Goal: Participate in discussion: Engage in conversation with other users on a specific topic

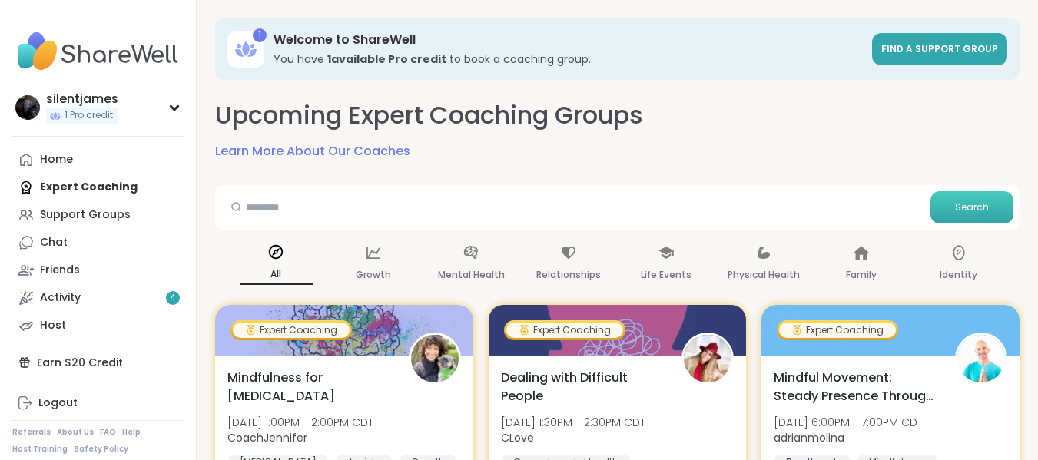
click at [977, 213] on span "Search" at bounding box center [972, 208] width 34 height 14
click at [973, 207] on span "Search" at bounding box center [972, 208] width 34 height 14
click at [270, 205] on input "text" at bounding box center [572, 206] width 703 height 31
paste input "**********"
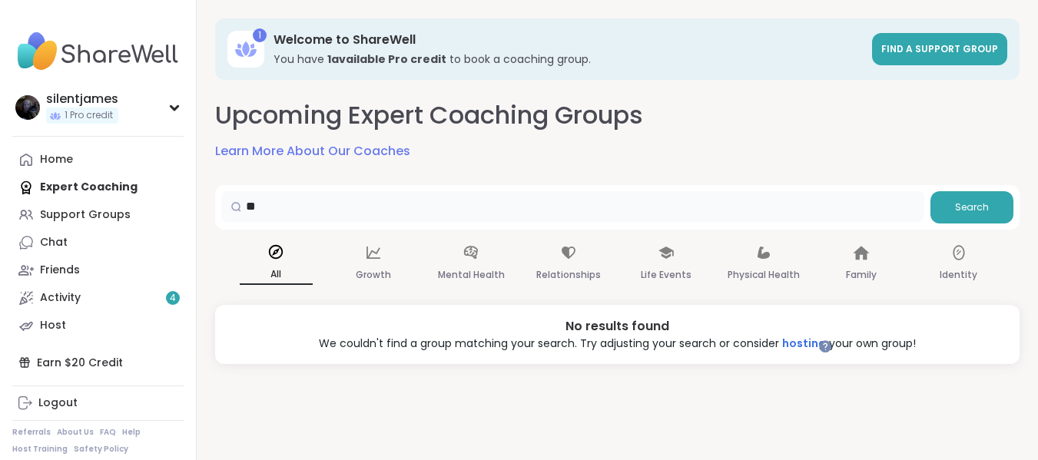
type input "*"
click at [109, 220] on div "Support Groups" at bounding box center [85, 214] width 91 height 15
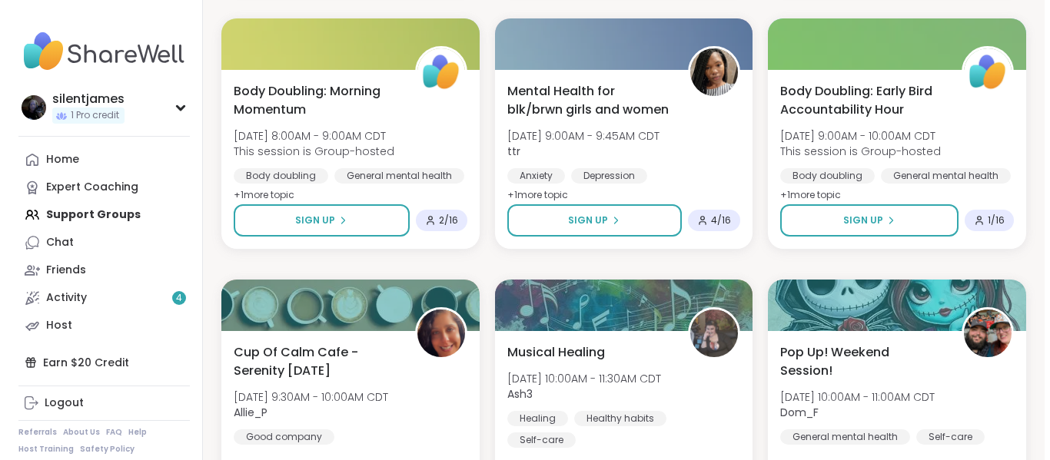
scroll to position [526, 0]
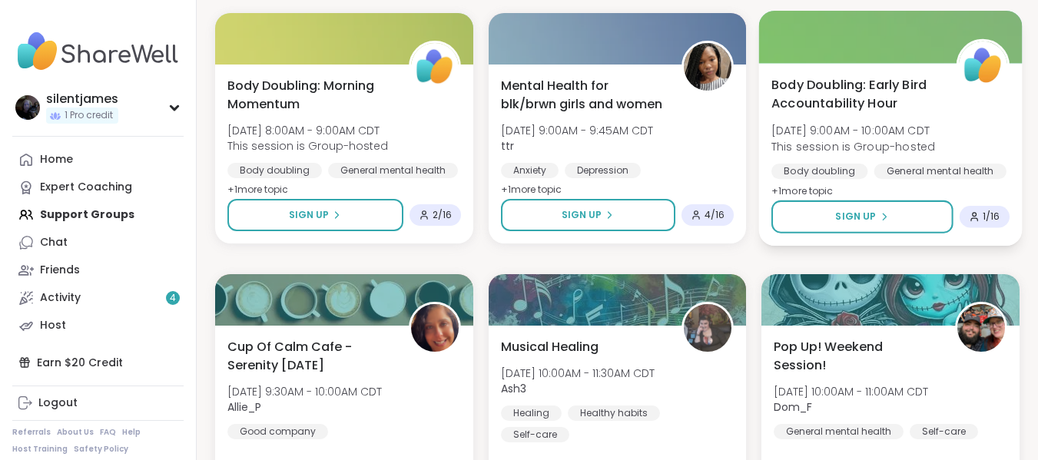
click at [838, 171] on div "Body doubling" at bounding box center [819, 171] width 96 height 15
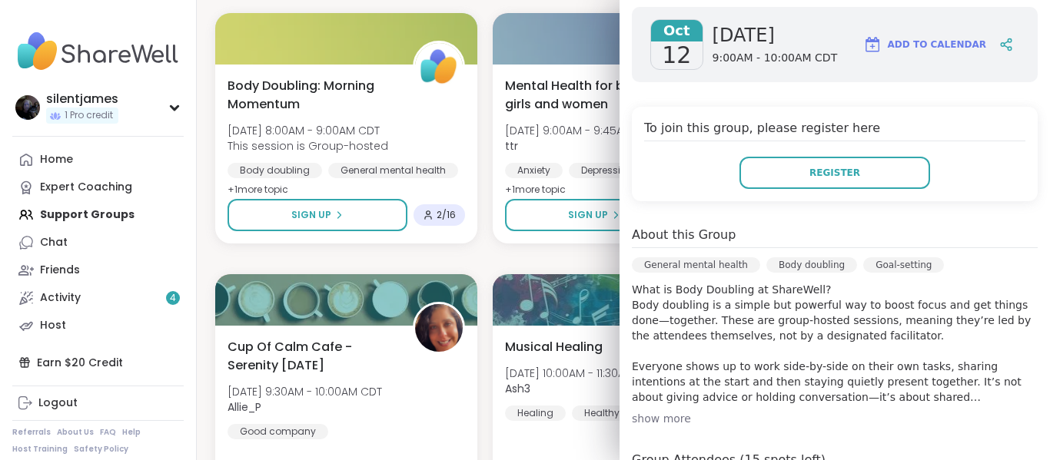
scroll to position [254, 0]
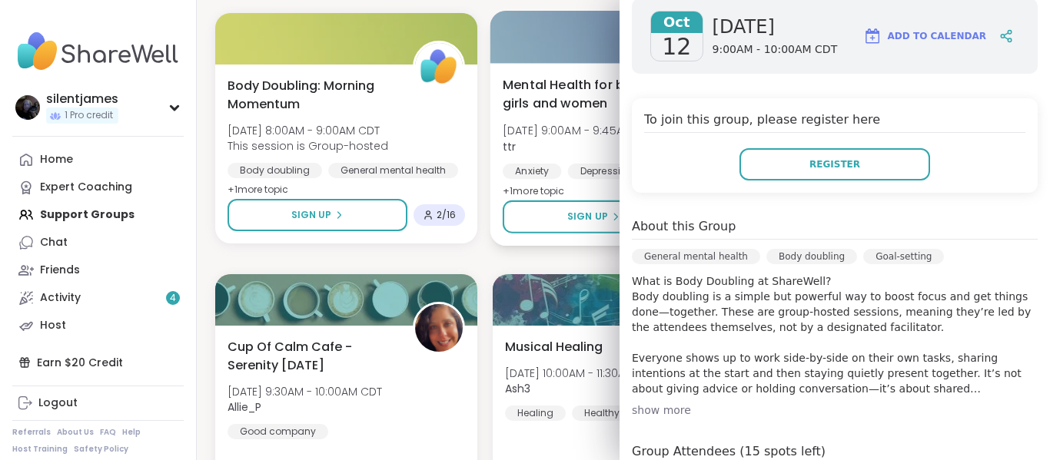
click at [555, 45] on div at bounding box center [622, 37] width 267 height 52
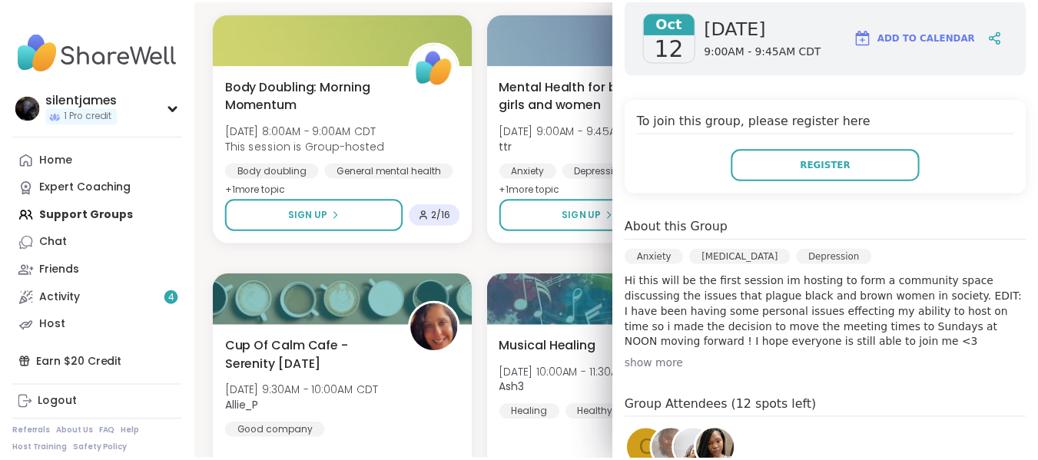
scroll to position [0, 0]
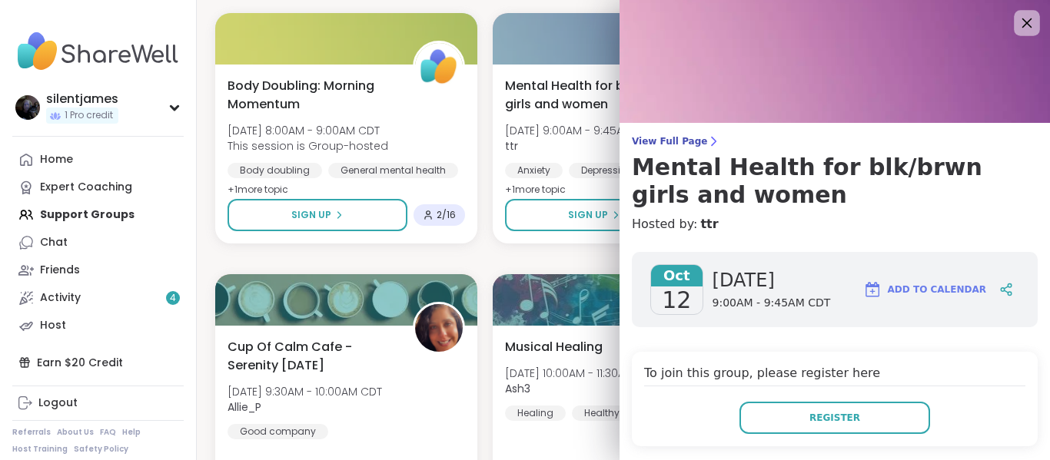
click at [1017, 19] on icon at bounding box center [1026, 22] width 19 height 19
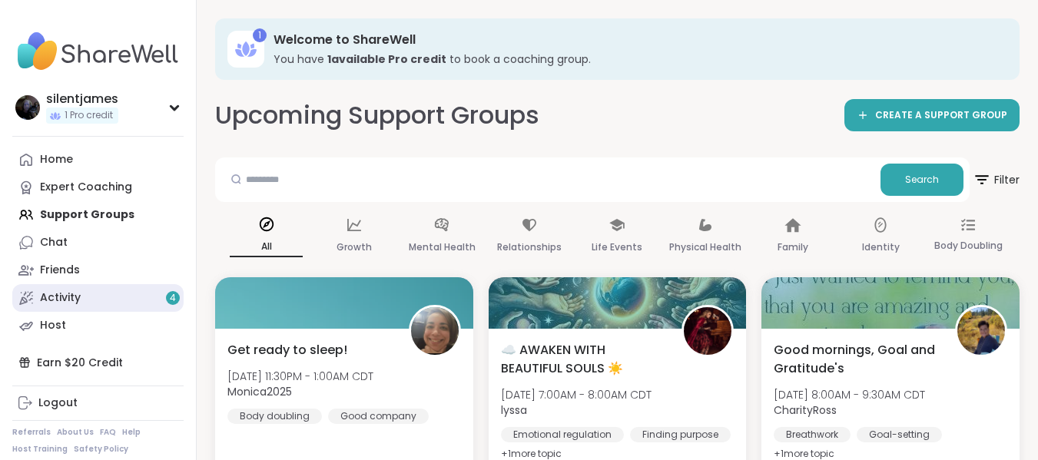
click at [94, 305] on link "Activity 4" at bounding box center [97, 298] width 171 height 28
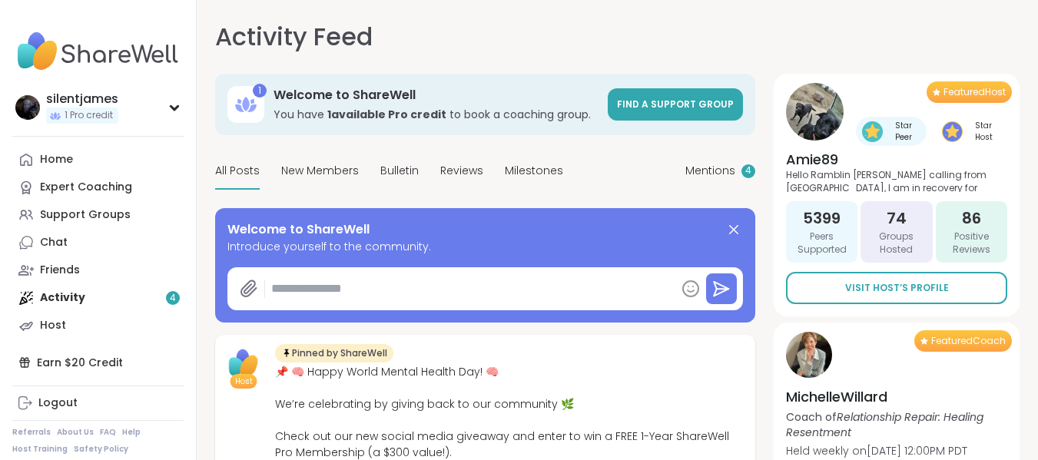
click at [230, 171] on span "All Posts" at bounding box center [237, 171] width 45 height 16
drag, startPoint x: 230, startPoint y: 171, endPoint x: 221, endPoint y: 175, distance: 10.0
click at [230, 171] on span "All Posts" at bounding box center [237, 171] width 45 height 16
click at [229, 171] on span "All Posts" at bounding box center [237, 171] width 45 height 16
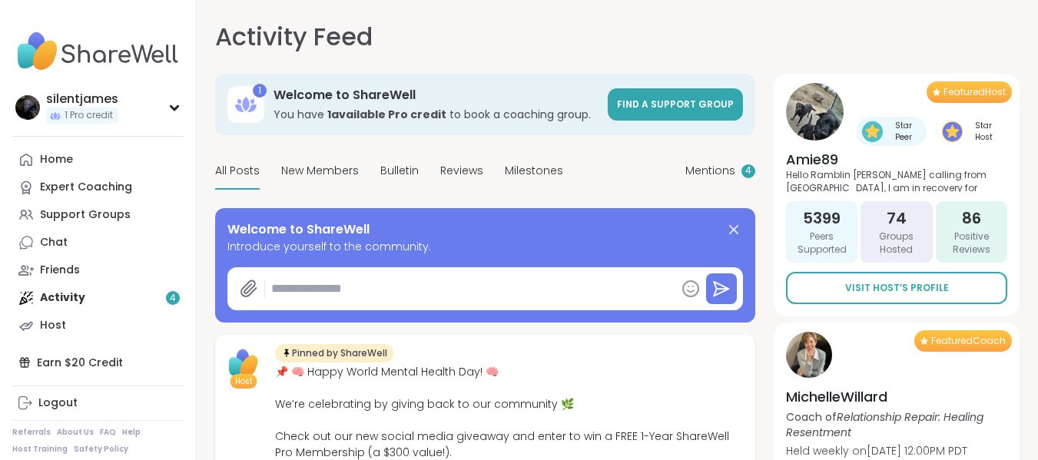
click at [226, 172] on span "All Posts" at bounding box center [237, 171] width 45 height 16
type textarea "*"
click at [83, 163] on link "Home" at bounding box center [97, 160] width 171 height 28
